Goal: Task Accomplishment & Management: Manage account settings

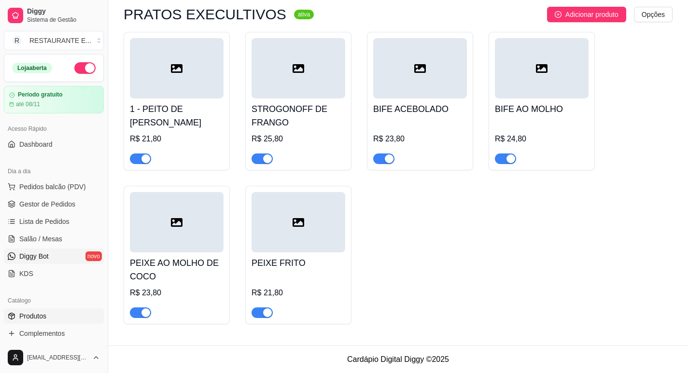
click at [54, 256] on link "Diggy Bot novo" at bounding box center [54, 256] width 100 height 15
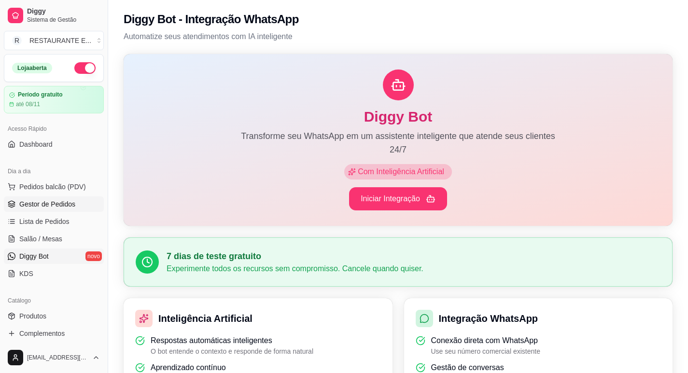
click at [41, 204] on span "Gestor de Pedidos" at bounding box center [47, 204] width 56 height 10
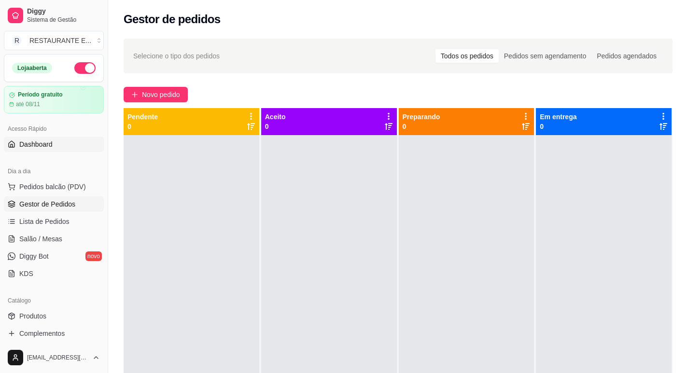
click at [44, 141] on span "Dashboard" at bounding box center [35, 145] width 33 height 10
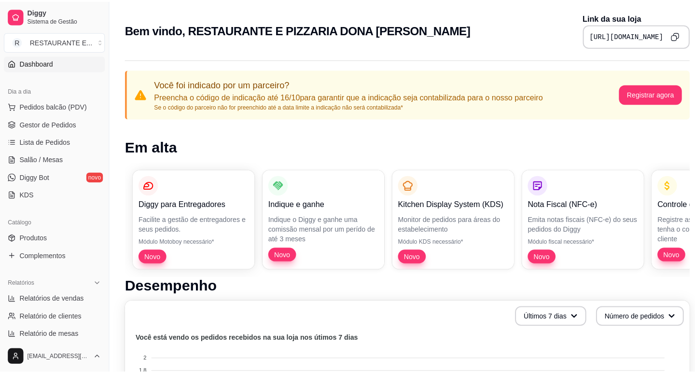
scroll to position [97, 0]
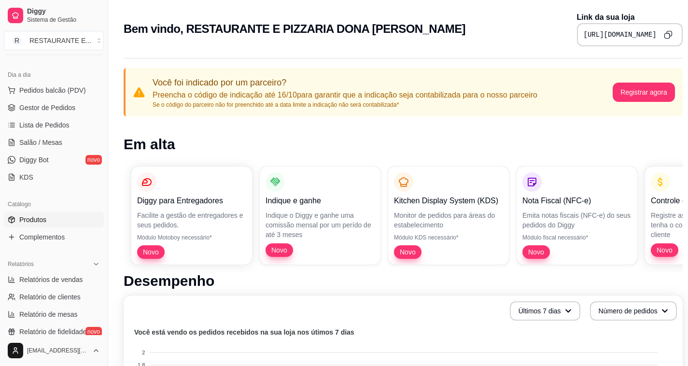
click at [52, 226] on link "Produtos" at bounding box center [54, 219] width 100 height 15
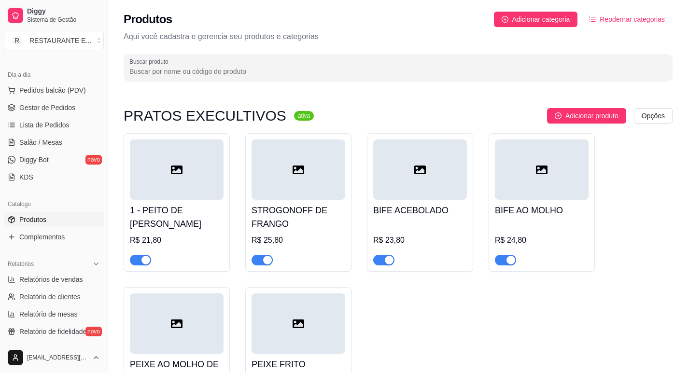
click at [181, 182] on div at bounding box center [177, 170] width 94 height 60
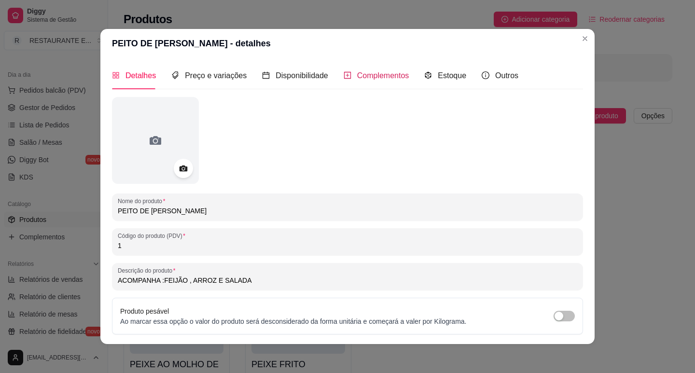
click at [378, 82] on div "Complementos" at bounding box center [377, 76] width 66 height 12
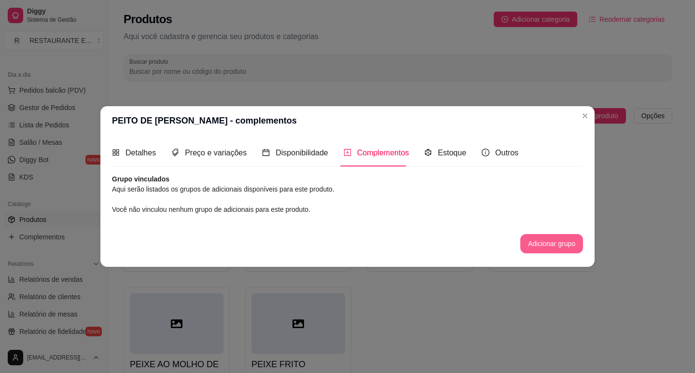
click at [548, 244] on button "Adicionar grupo" at bounding box center [552, 243] width 63 height 19
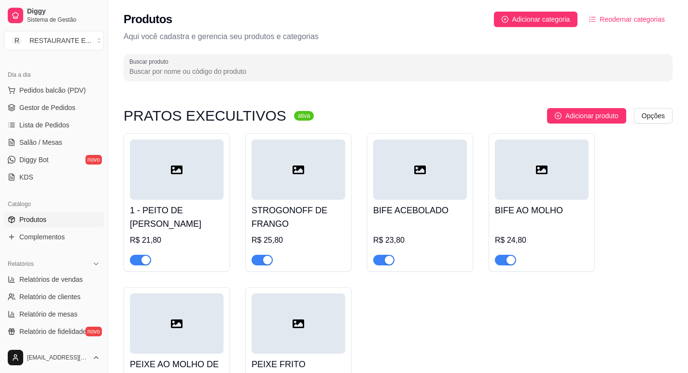
click at [176, 171] on icon at bounding box center [177, 170] width 12 height 9
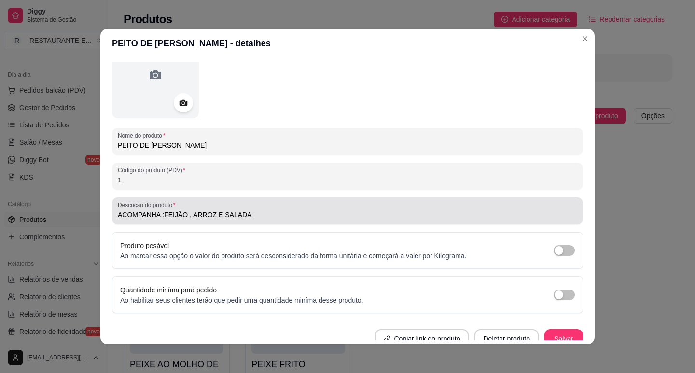
scroll to position [74, 0]
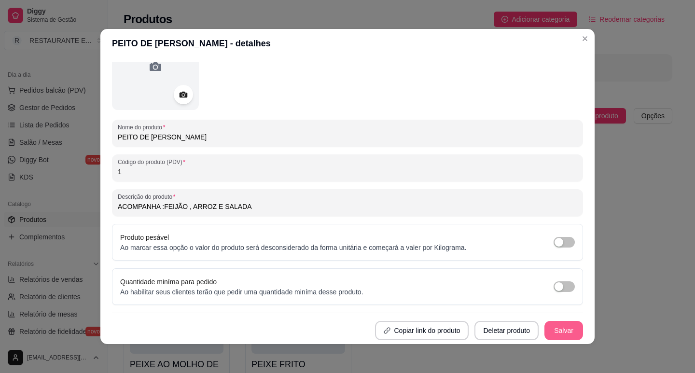
click at [556, 327] on button "Salvar" at bounding box center [564, 330] width 39 height 19
click at [559, 333] on button "Salvar" at bounding box center [564, 331] width 38 height 19
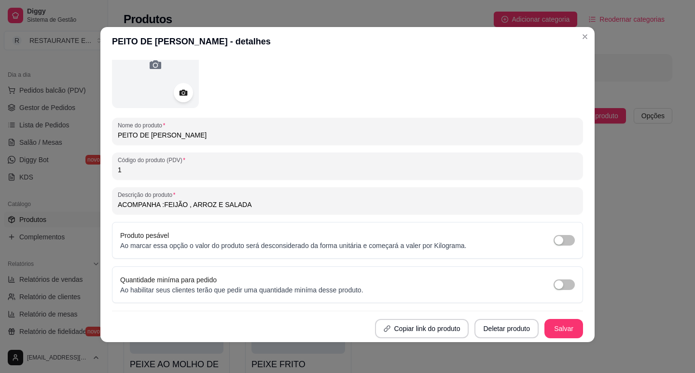
scroll to position [0, 0]
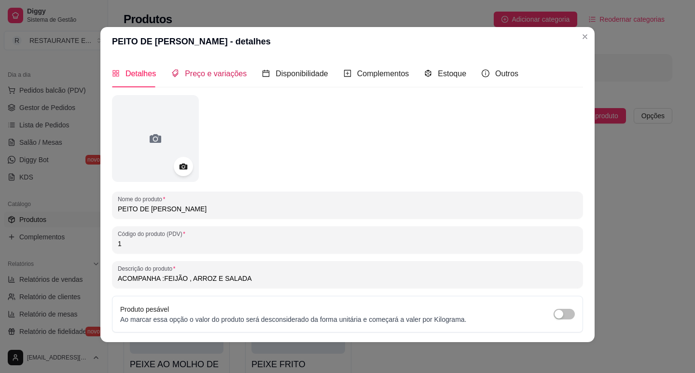
click at [216, 73] on span "Preço e variações" at bounding box center [216, 74] width 62 height 8
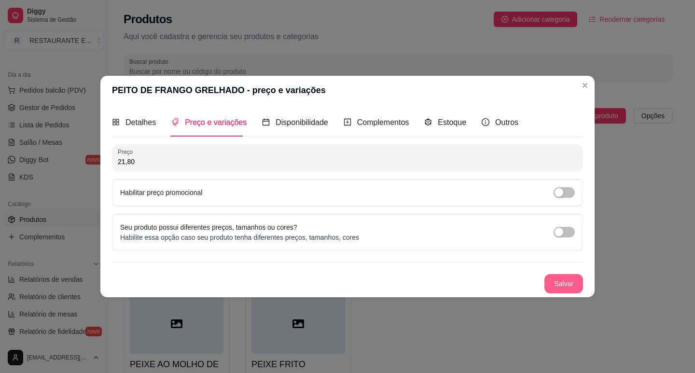
click at [566, 288] on button "Salvar" at bounding box center [564, 283] width 39 height 19
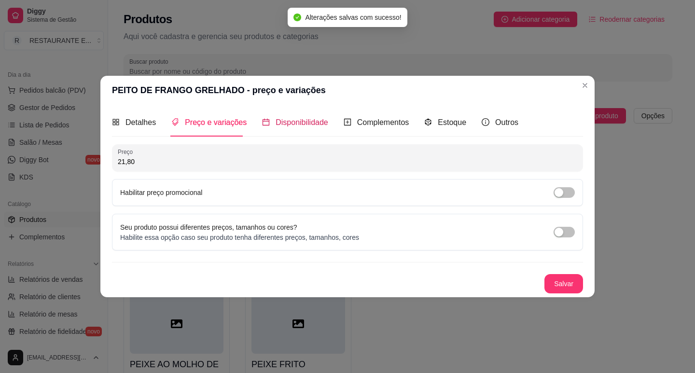
click at [296, 122] on span "Disponibilidade" at bounding box center [302, 122] width 53 height 8
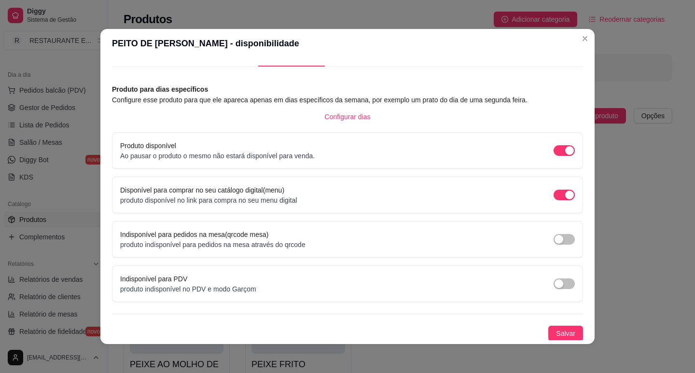
scroll to position [24, 0]
click at [556, 329] on span "Salvar" at bounding box center [565, 332] width 19 height 11
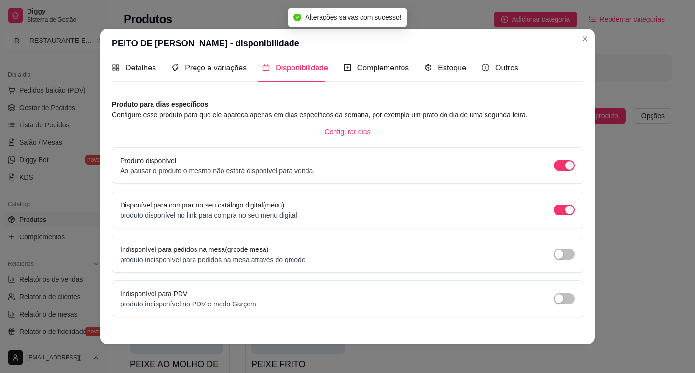
scroll to position [0, 0]
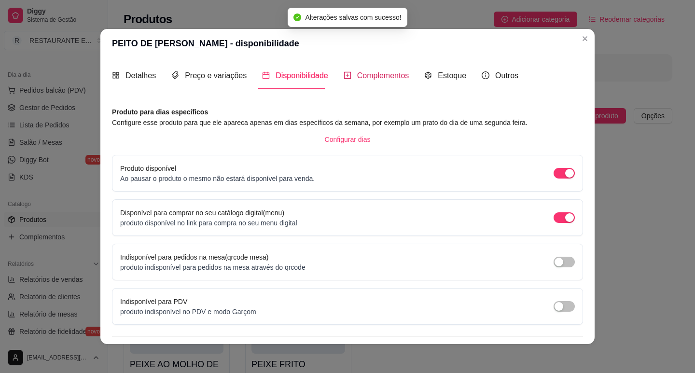
click at [382, 77] on span "Complementos" at bounding box center [383, 75] width 52 height 8
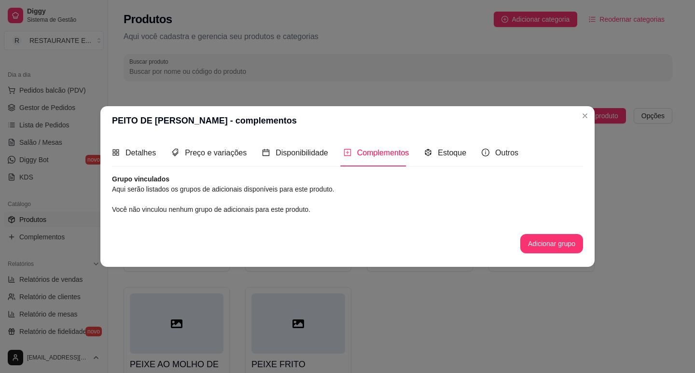
click at [146, 218] on div "Grupo vinculados Aqui serão listados os grupos de adicionais disponíveis para e…" at bounding box center [347, 213] width 471 height 79
drag, startPoint x: 183, startPoint y: 208, endPoint x: 225, endPoint y: 208, distance: 42.5
click at [198, 208] on span "Você não vinculou nenhum grupo de adicionais para este produto." at bounding box center [211, 210] width 198 height 8
click at [558, 247] on button "Adicionar grupo" at bounding box center [552, 244] width 61 height 19
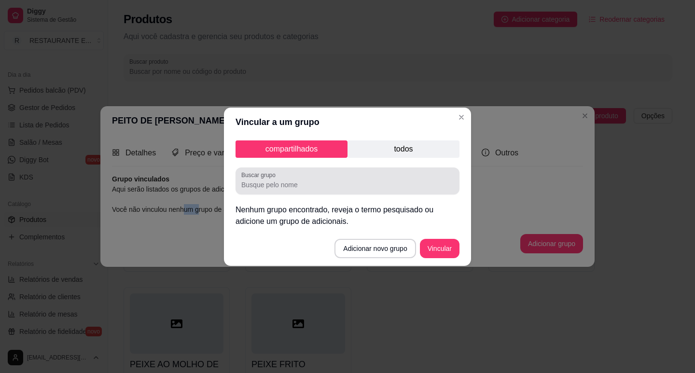
click at [313, 189] on input "Buscar grupo" at bounding box center [347, 185] width 212 height 10
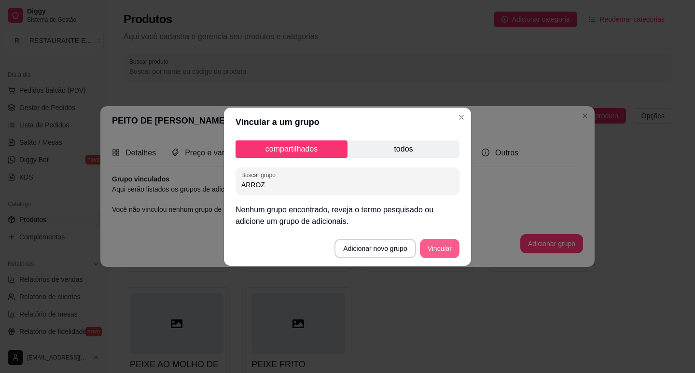
type input "ARROZ"
click at [445, 250] on button "Vincular" at bounding box center [440, 248] width 40 height 19
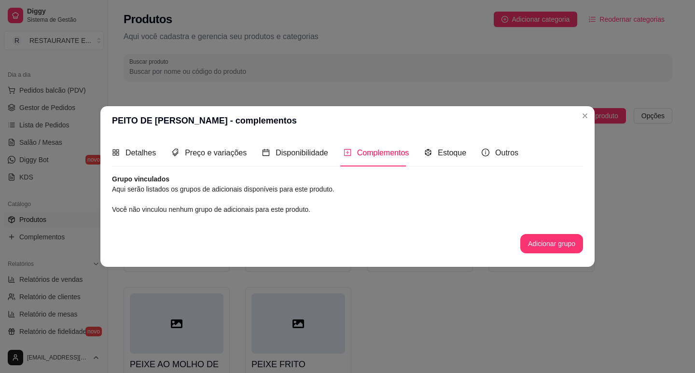
click at [376, 156] on span "Complementos" at bounding box center [383, 153] width 52 height 8
click at [446, 155] on span "Estoque" at bounding box center [452, 153] width 28 height 8
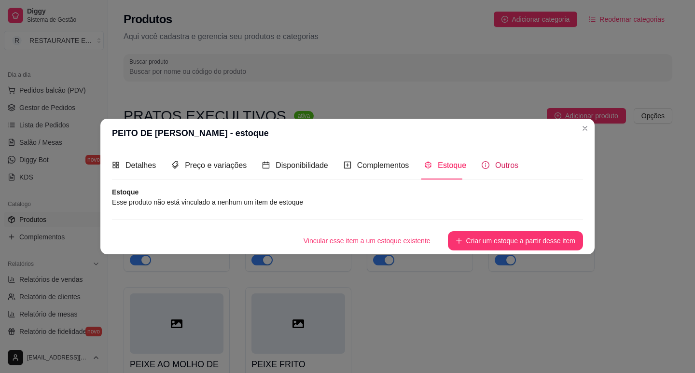
click at [501, 167] on span "Outros" at bounding box center [506, 165] width 23 height 8
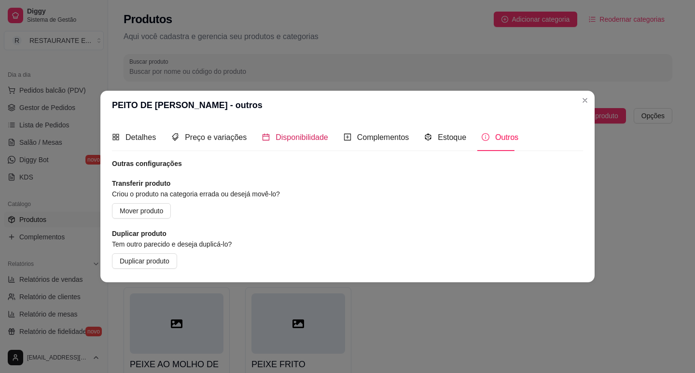
click at [299, 134] on span "Disponibilidade" at bounding box center [302, 137] width 53 height 8
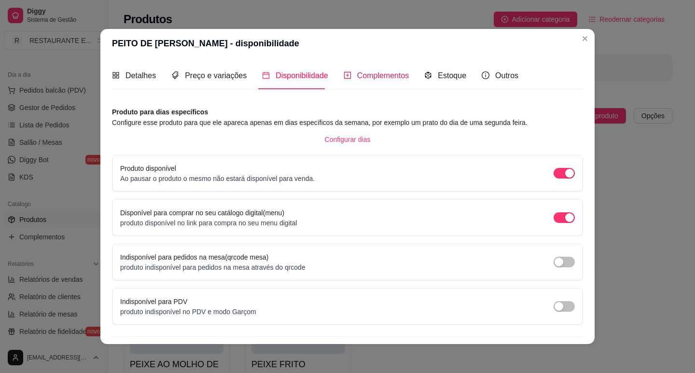
click at [379, 73] on span "Complementos" at bounding box center [383, 75] width 52 height 8
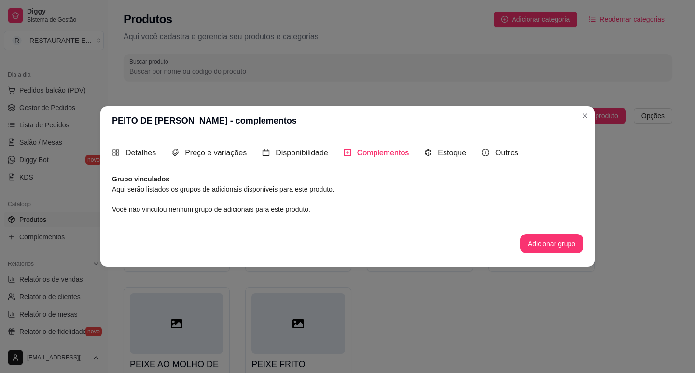
click at [165, 191] on article "Aqui serão listados os grupos de adicionais disponíveis para este produto." at bounding box center [347, 189] width 471 height 11
drag, startPoint x: 224, startPoint y: 212, endPoint x: 210, endPoint y: 202, distance: 17.0
click at [224, 211] on span "Você não vinculou nenhum grupo de adicionais para este produto." at bounding box center [211, 210] width 198 height 8
click at [134, 184] on article "Grupo vinculados" at bounding box center [347, 179] width 471 height 10
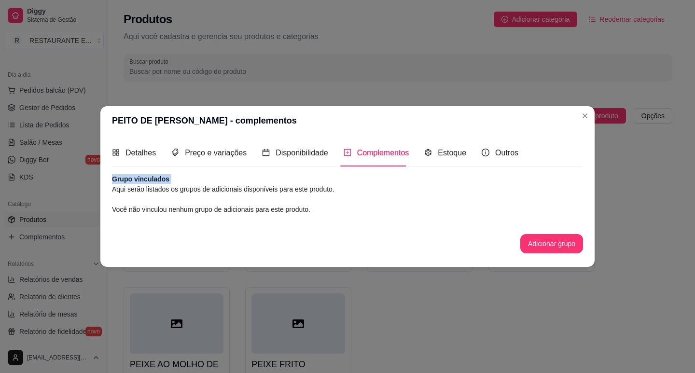
click at [134, 184] on article "Grupo vinculados" at bounding box center [347, 179] width 471 height 10
click at [557, 247] on button "Adicionar grupo" at bounding box center [552, 244] width 61 height 19
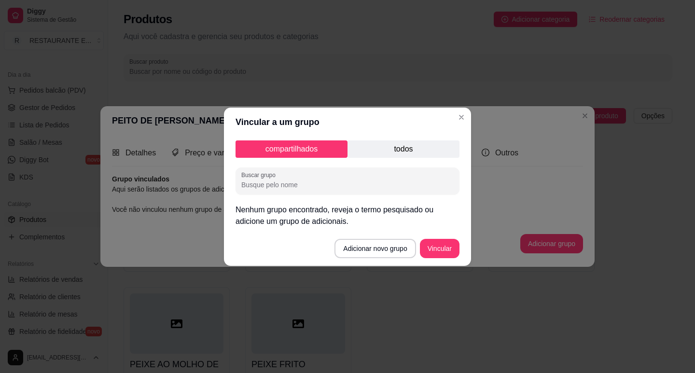
click at [322, 186] on input "Buscar grupo" at bounding box center [347, 185] width 212 height 10
type input "ARROZ"
click at [360, 250] on button "Adicionar novo grupo" at bounding box center [375, 248] width 81 height 19
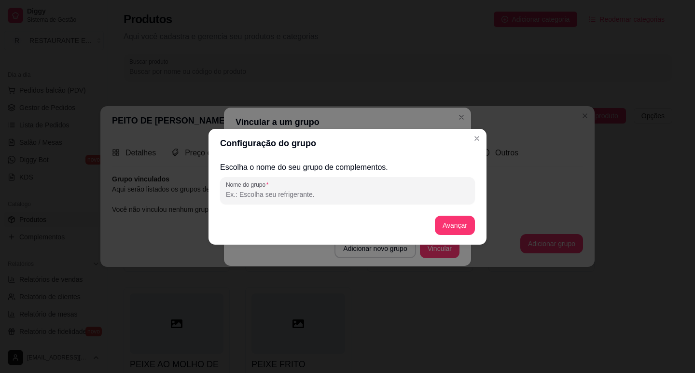
click at [341, 195] on input "Nome do grupo" at bounding box center [347, 195] width 243 height 10
click at [258, 191] on input "Nome do grupo" at bounding box center [347, 195] width 243 height 10
type input "ARROZ"
click at [465, 224] on button "Avançar" at bounding box center [455, 225] width 39 height 19
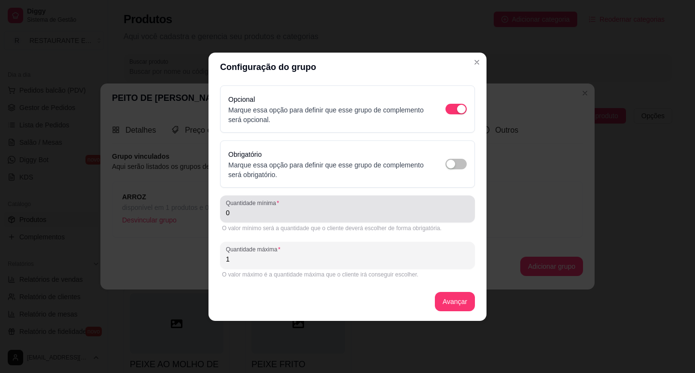
click at [234, 215] on div "Quantidade mínima 0" at bounding box center [347, 209] width 255 height 27
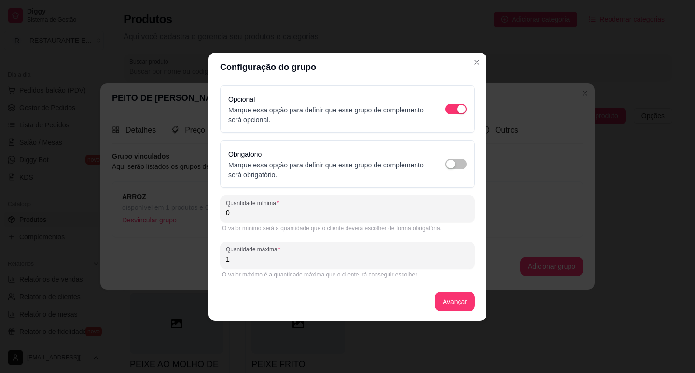
click at [234, 215] on input "0" at bounding box center [347, 213] width 243 height 10
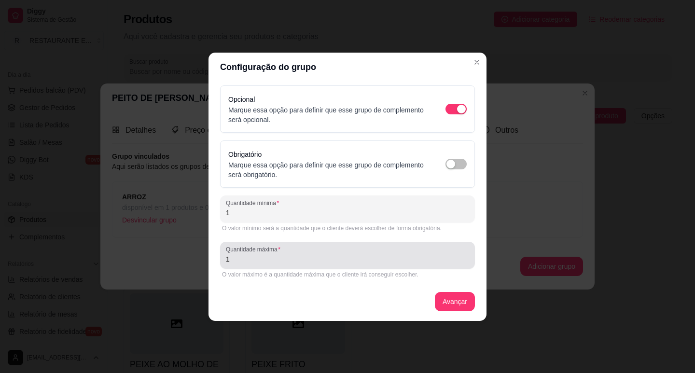
type input "1"
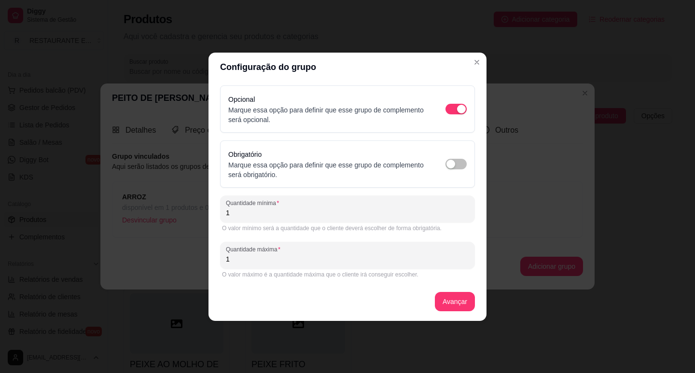
click at [242, 259] on input "1" at bounding box center [347, 259] width 243 height 10
type input "3"
click at [463, 303] on button "Avançar" at bounding box center [455, 301] width 40 height 19
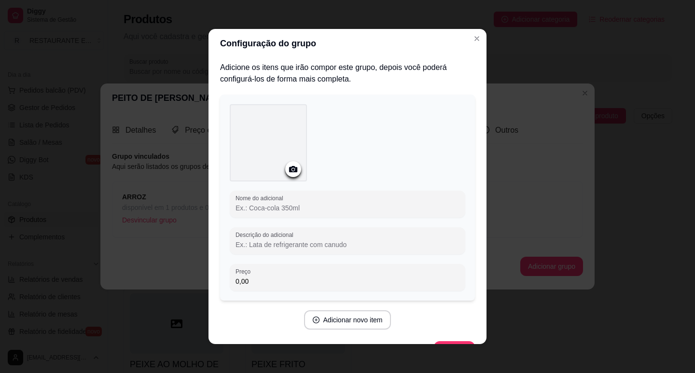
click at [268, 146] on div at bounding box center [268, 142] width 77 height 77
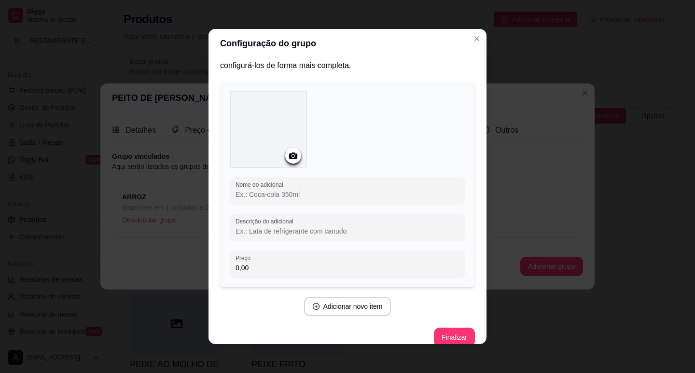
scroll to position [26, 0]
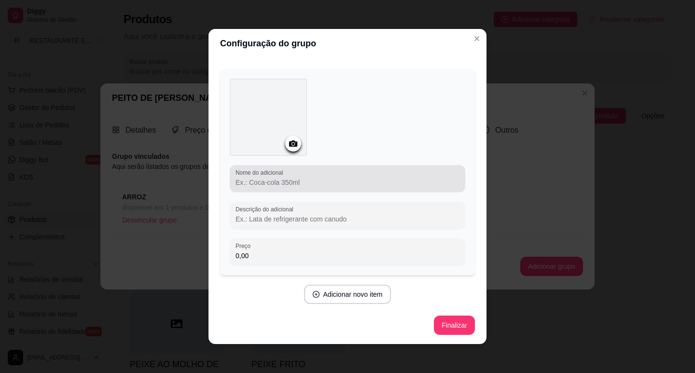
click at [267, 184] on input "Nome do adicional" at bounding box center [348, 183] width 224 height 10
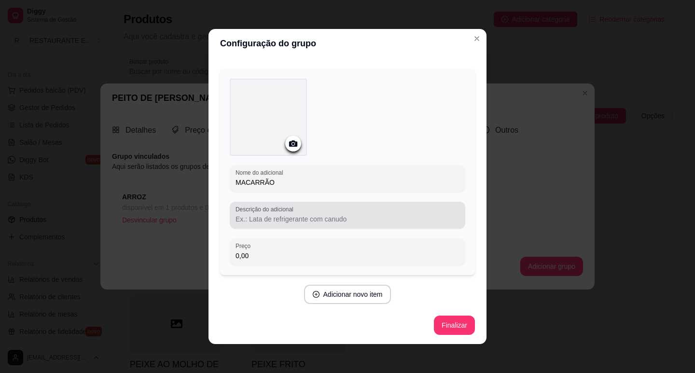
type input "MACARRÃO"
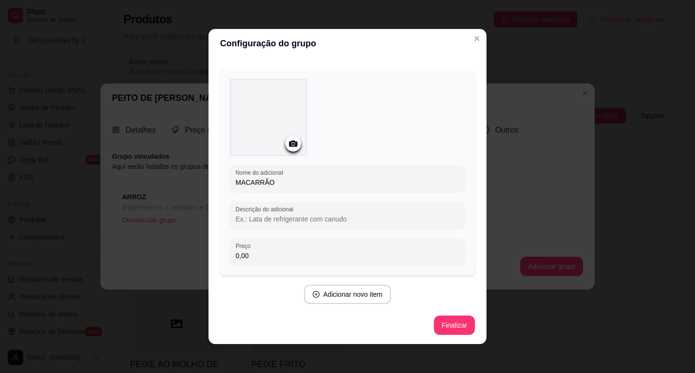
click at [263, 222] on input "Descrição do adicional" at bounding box center [348, 219] width 224 height 10
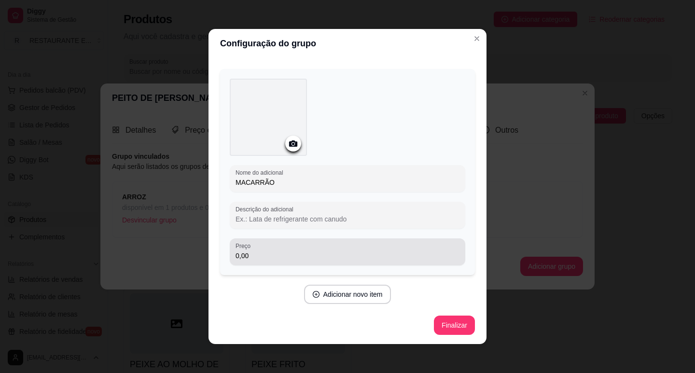
click at [248, 255] on input "0,00" at bounding box center [348, 256] width 224 height 10
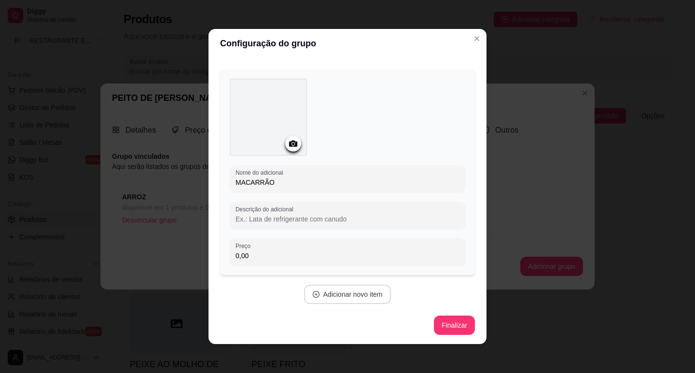
click at [355, 297] on button "Adicionar novo item" at bounding box center [347, 294] width 87 height 19
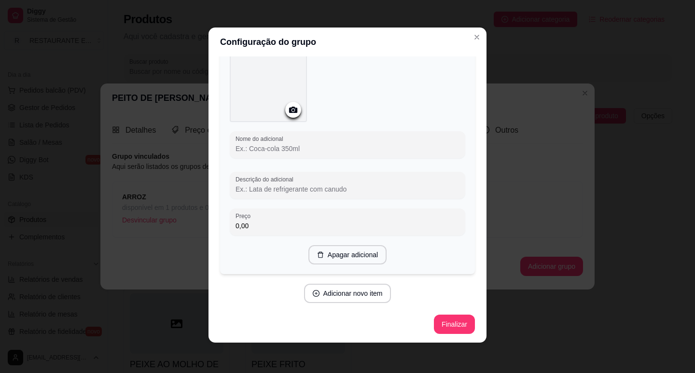
scroll to position [2, 0]
click at [449, 327] on button "Finalizar" at bounding box center [454, 323] width 41 height 19
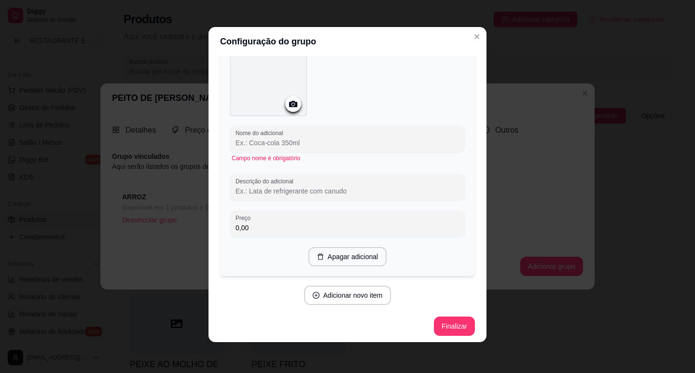
scroll to position [311, 0]
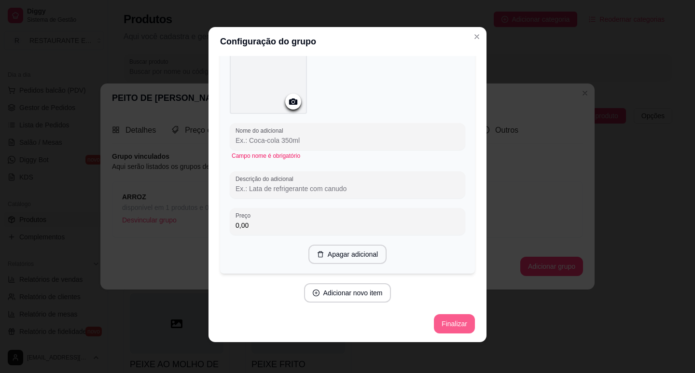
click at [443, 325] on button "Finalizar" at bounding box center [454, 323] width 41 height 19
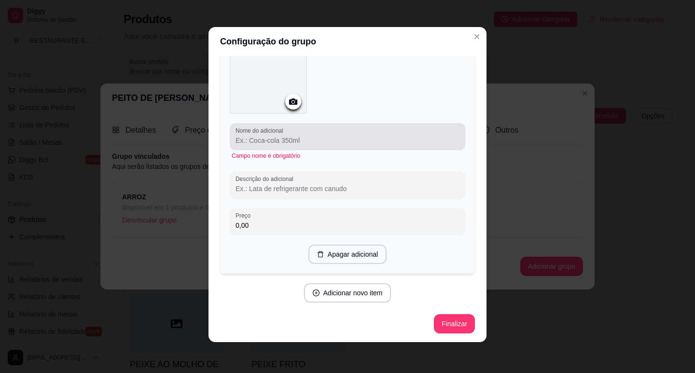
click at [302, 137] on input "Nome do adicional" at bounding box center [348, 141] width 224 height 10
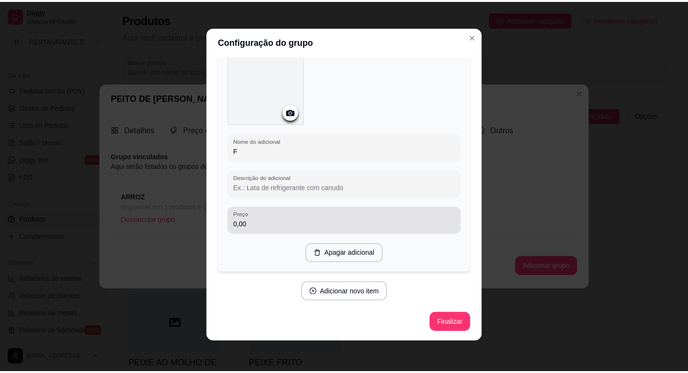
scroll to position [299, 0]
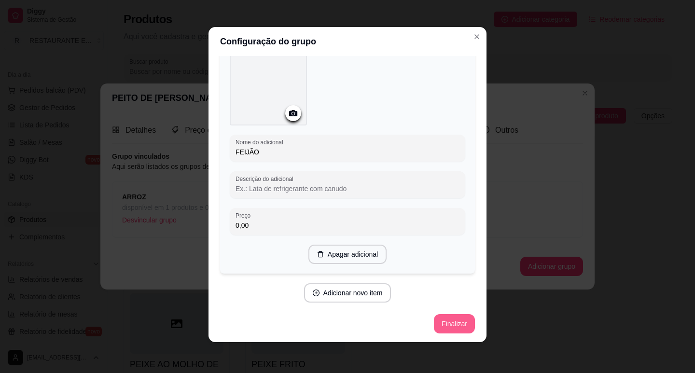
type input "FEIJÃO"
click at [443, 328] on button "Finalizar" at bounding box center [455, 324] width 40 height 19
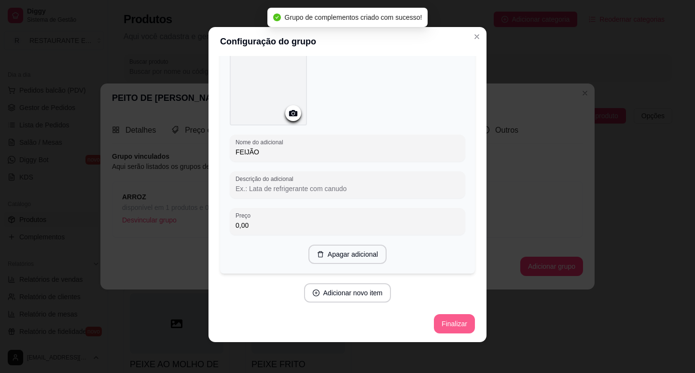
click at [445, 328] on button "Finalizar" at bounding box center [454, 323] width 41 height 19
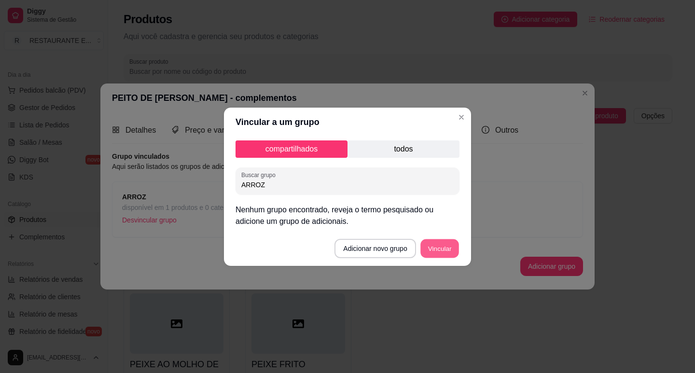
click at [449, 251] on button "Vincular" at bounding box center [440, 248] width 39 height 19
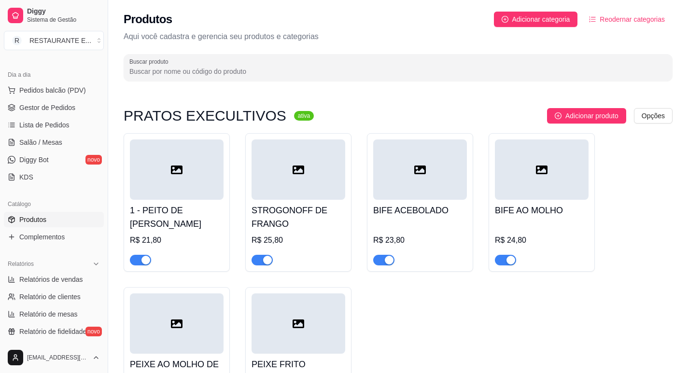
drag, startPoint x: 78, startPoint y: 279, endPoint x: 383, endPoint y: 289, distance: 305.4
click at [384, 287] on div "1 - PEITO DE [PERSON_NAME] R$ 21,80 STROGONOFF DE FRANGO R$ 25,80 BIFE ACEBOLAD…" at bounding box center [398, 279] width 549 height 293
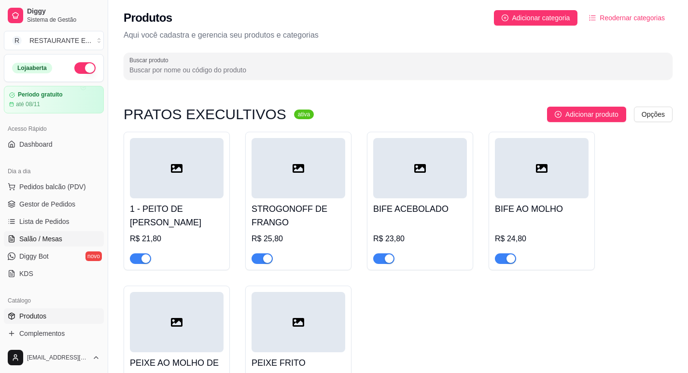
scroll to position [0, 0]
